Goal: Task Accomplishment & Management: Manage account settings

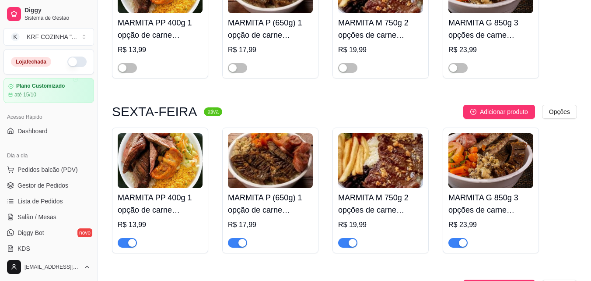
scroll to position [44, 0]
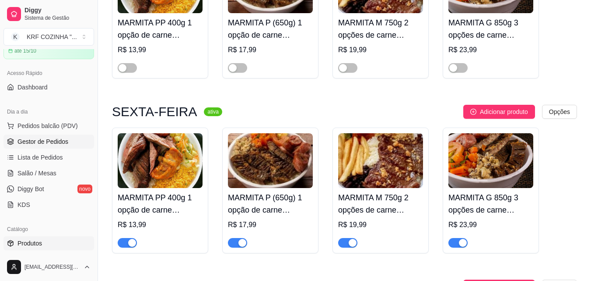
click at [44, 139] on span "Gestor de Pedidos" at bounding box center [43, 141] width 51 height 9
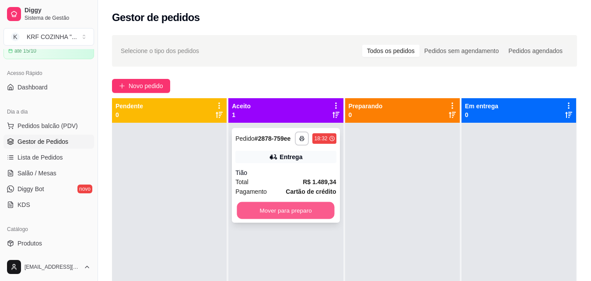
click at [277, 211] on button "Mover para preparo" at bounding box center [286, 210] width 98 height 17
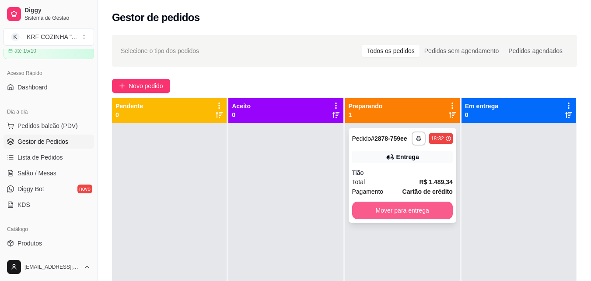
click at [382, 213] on button "Mover para entrega" at bounding box center [402, 210] width 101 height 18
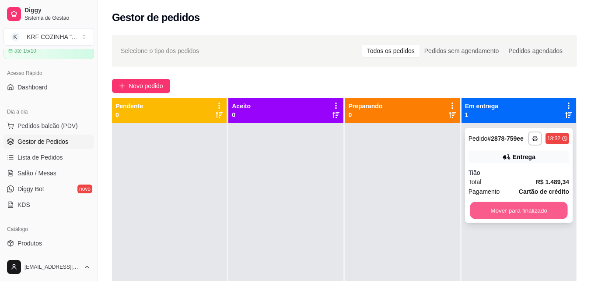
click at [480, 209] on button "Mover para finalizado" at bounding box center [519, 210] width 98 height 17
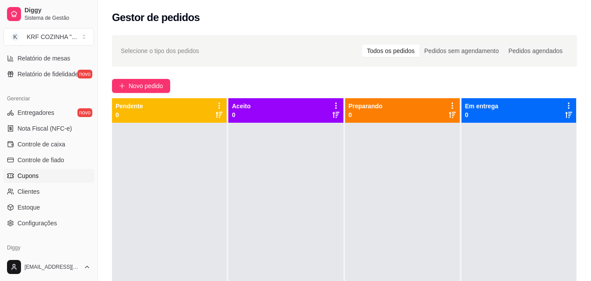
scroll to position [262, 0]
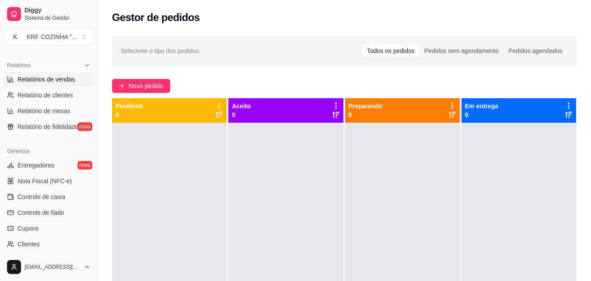
click at [56, 80] on span "Relatórios de vendas" at bounding box center [47, 79] width 58 height 9
select select "ALL"
select select "0"
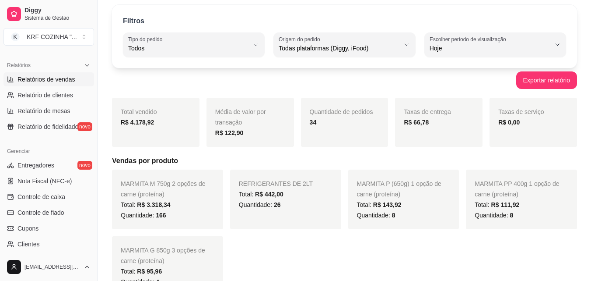
scroll to position [44, 0]
